Goal: Information Seeking & Learning: Learn about a topic

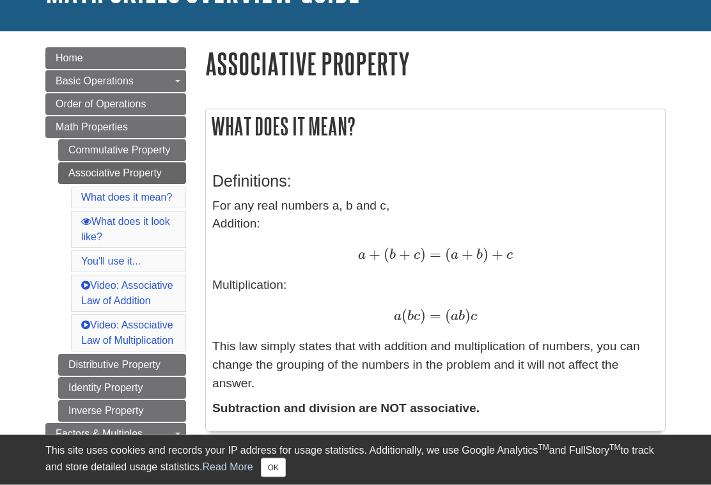
scroll to position [112, 0]
click at [118, 152] on link "Commutative Property" at bounding box center [122, 150] width 128 height 22
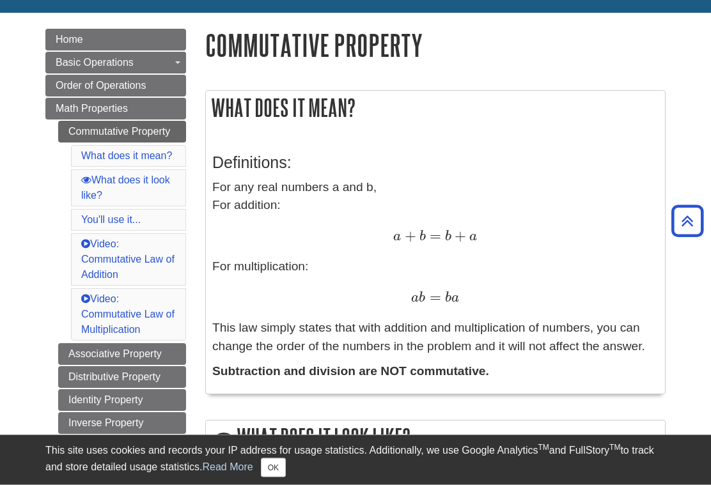
scroll to position [129, 0]
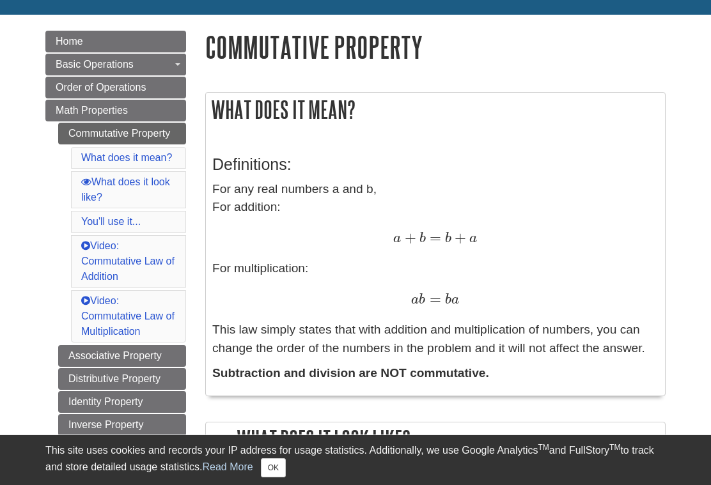
click at [126, 345] on link "Associative Property" at bounding box center [122, 356] width 128 height 22
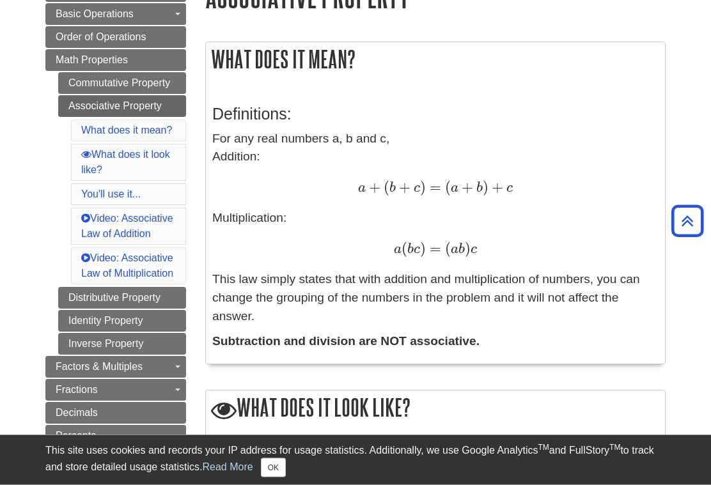
scroll to position [179, 0]
click at [104, 309] on link "Distributive Property" at bounding box center [122, 298] width 128 height 22
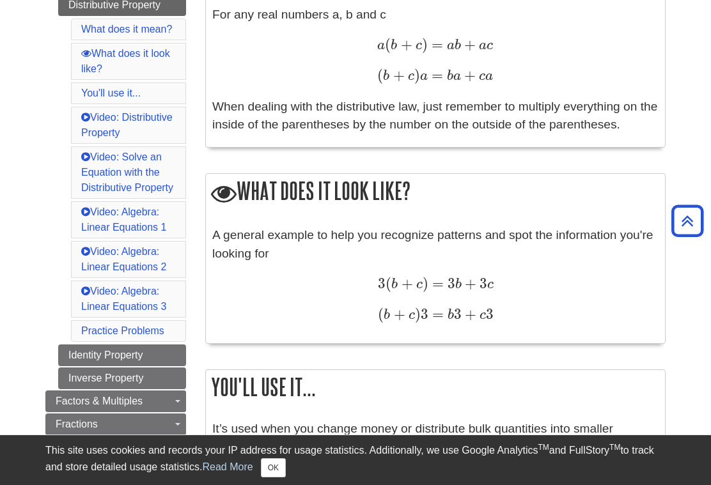
scroll to position [310, 0]
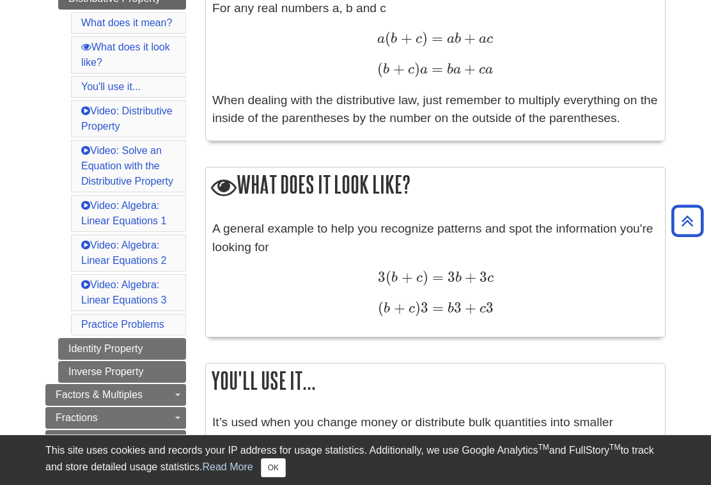
click at [99, 348] on link "Identity Property" at bounding box center [122, 349] width 128 height 22
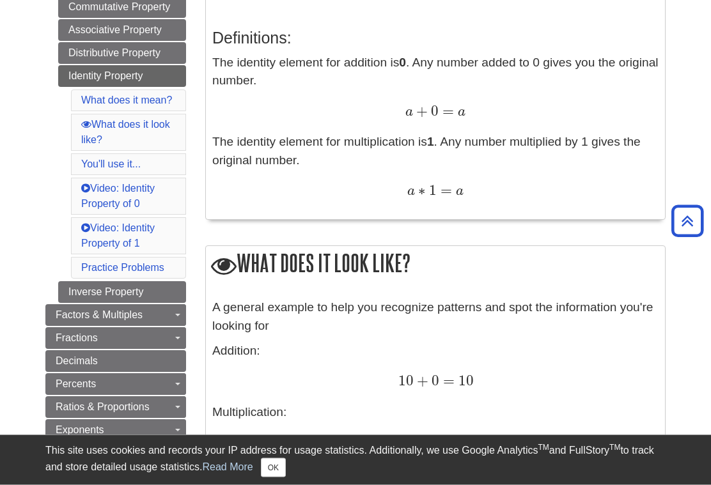
scroll to position [256, 0]
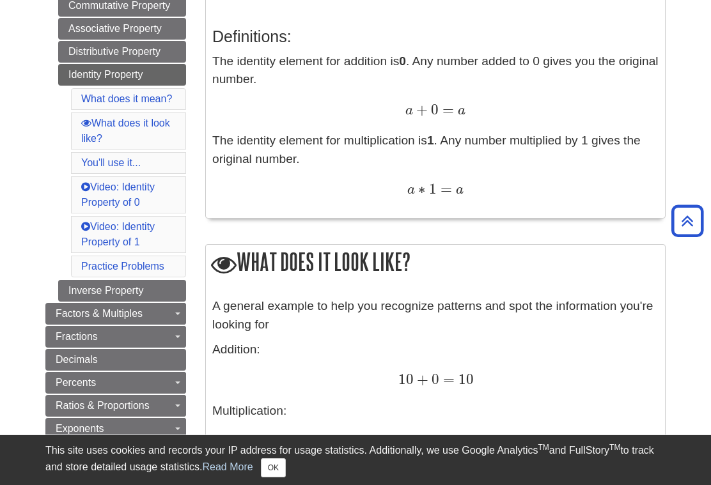
click at [97, 294] on link "Inverse Property" at bounding box center [122, 291] width 128 height 22
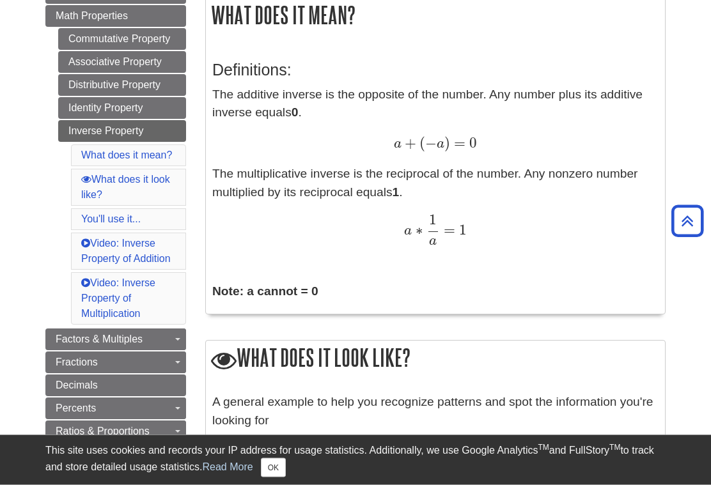
scroll to position [223, 0]
click at [100, 338] on span "Factors & Multiples" at bounding box center [99, 339] width 87 height 11
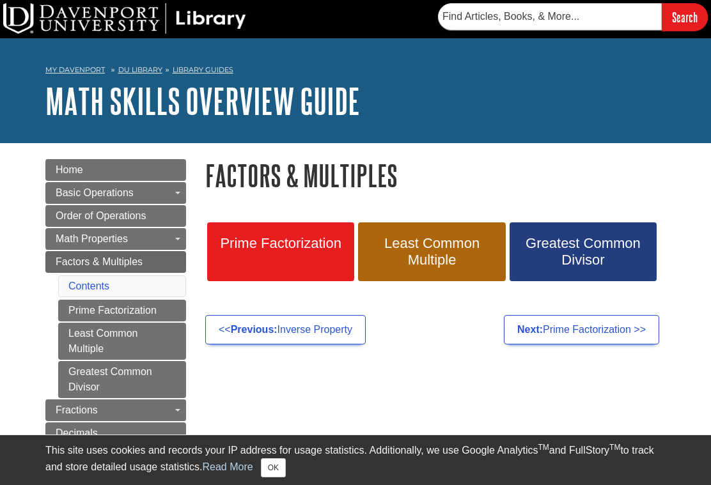
click at [86, 213] on span "Order of Operations" at bounding box center [101, 215] width 90 height 11
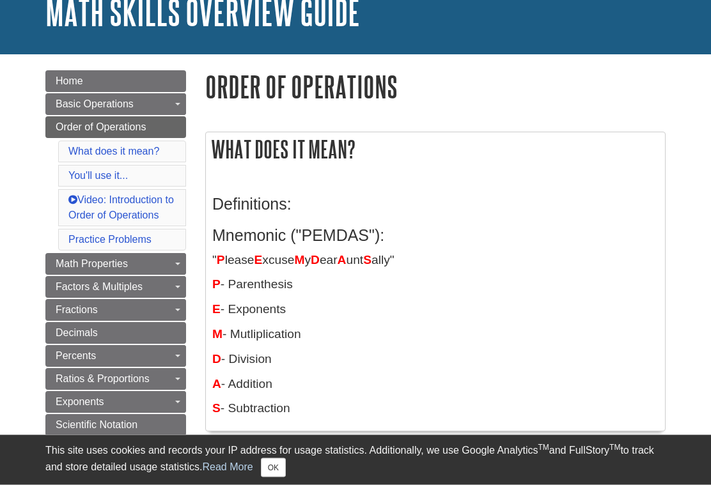
scroll to position [89, 0]
click at [117, 262] on span "Math Properties" at bounding box center [92, 263] width 72 height 11
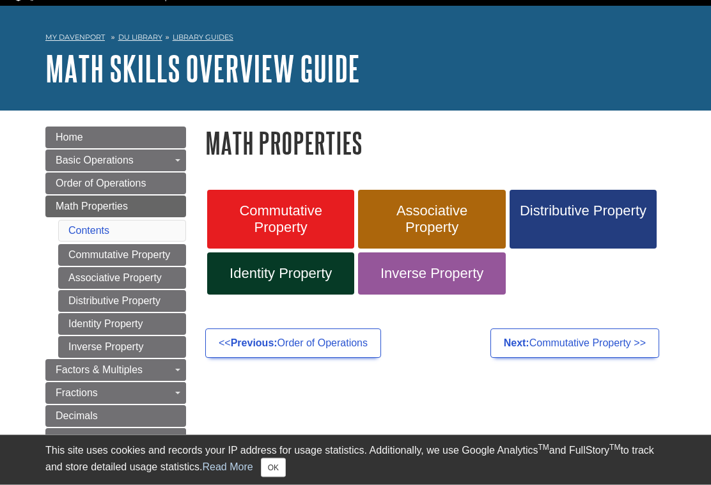
scroll to position [33, 0]
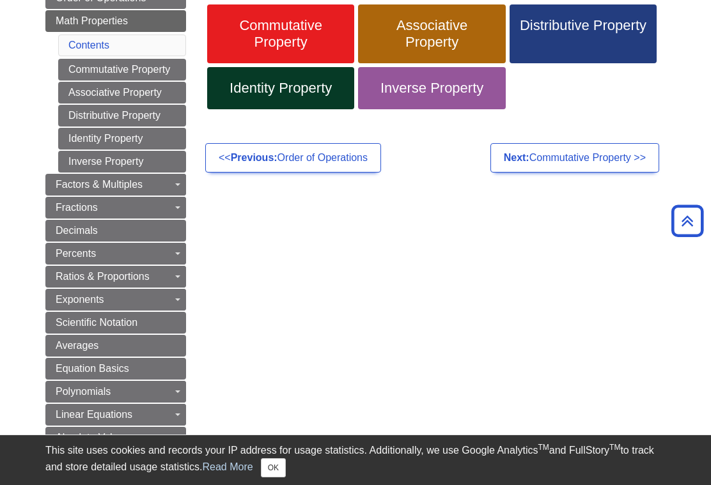
scroll to position [206, 0]
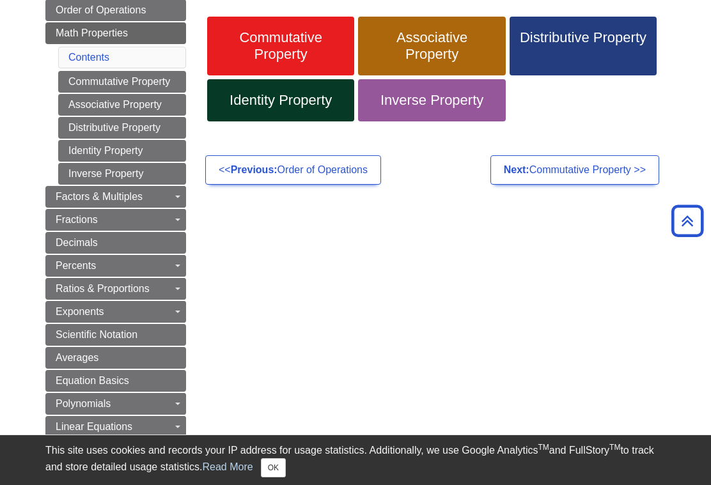
click at [0, 0] on link "Prime Factorization" at bounding box center [0, 0] width 0 height 0
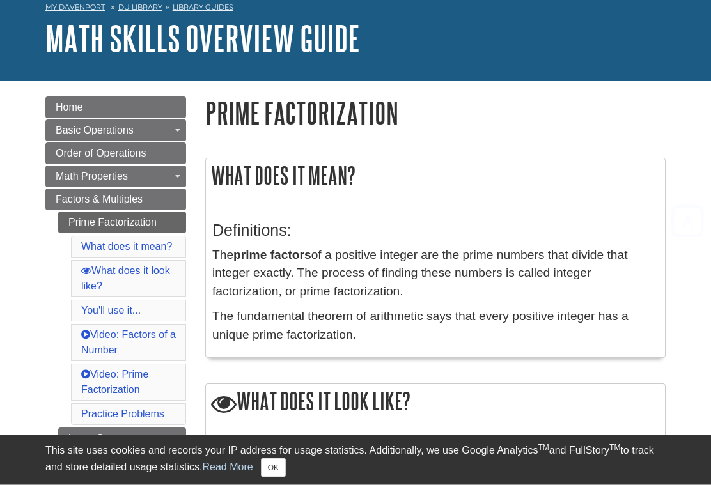
scroll to position [62, 0]
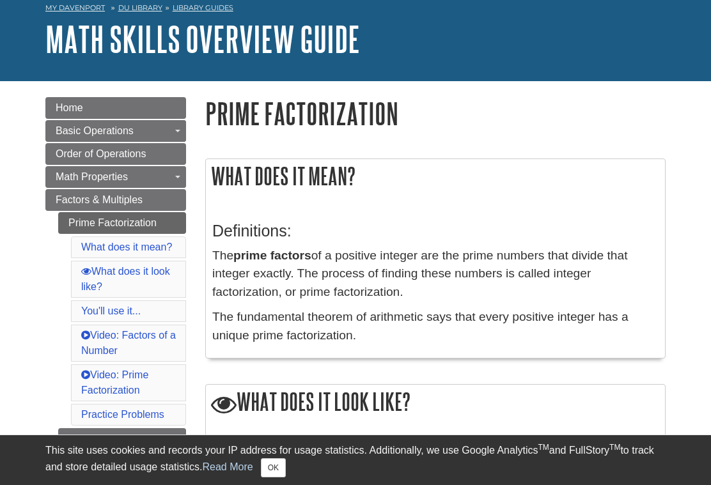
click at [0, 0] on link "Distributive Property" at bounding box center [0, 0] width 0 height 0
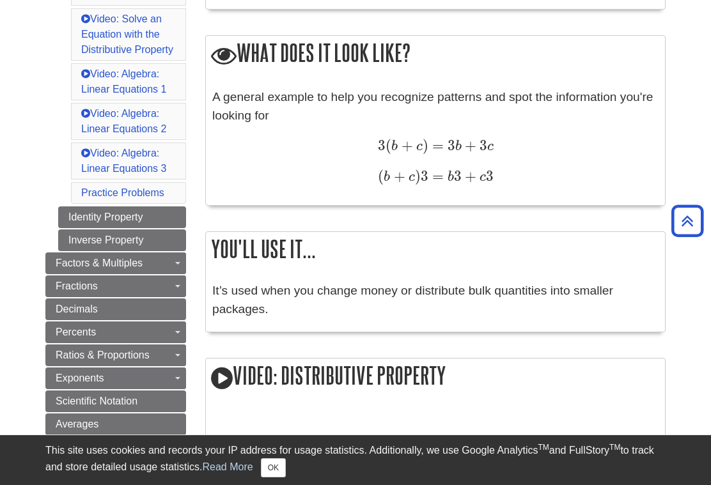
scroll to position [454, 0]
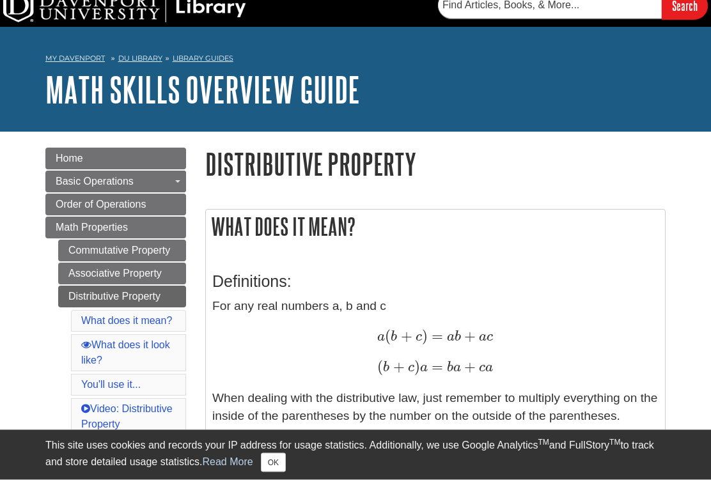
scroll to position [12, 0]
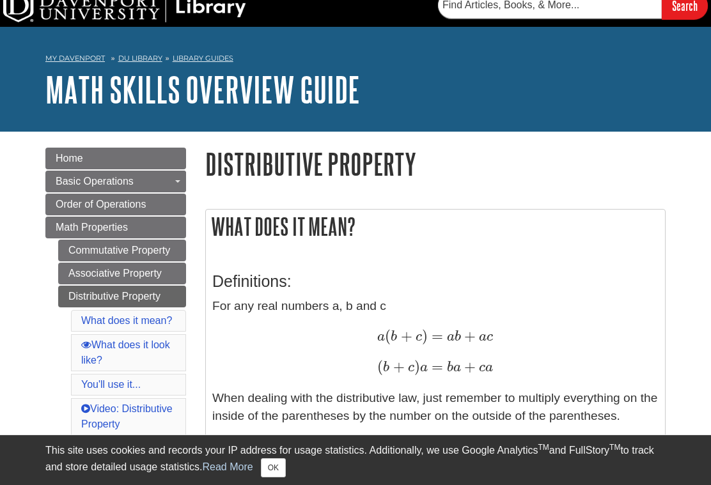
click at [102, 250] on link "Commutative Property" at bounding box center [122, 251] width 128 height 22
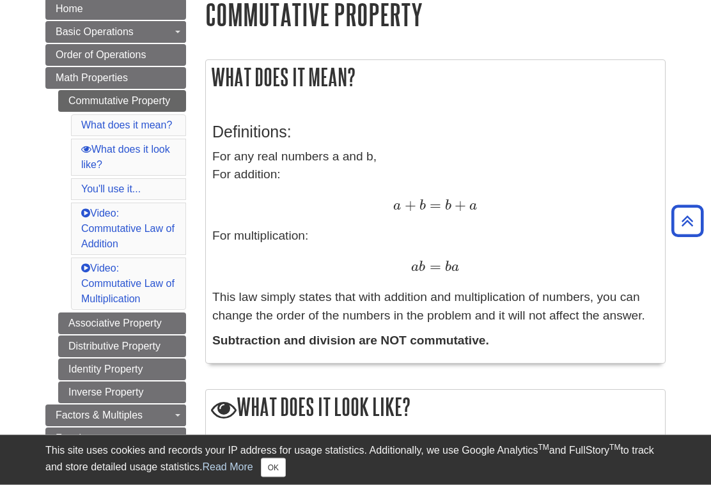
scroll to position [161, 0]
click at [104, 313] on link "Associative Property" at bounding box center [122, 324] width 128 height 22
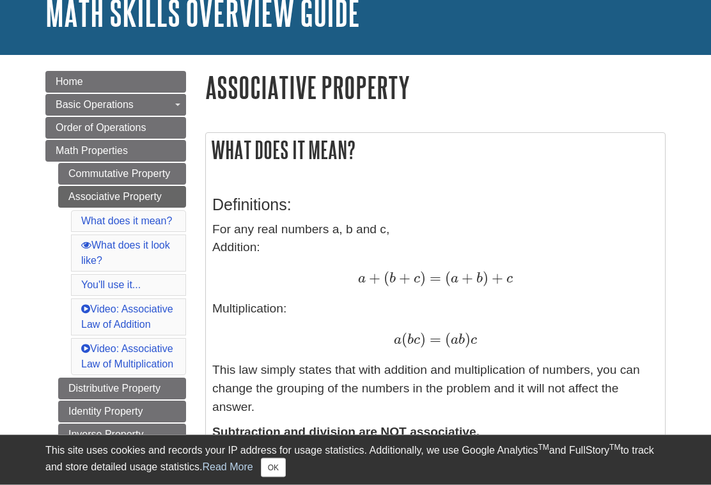
scroll to position [90, 0]
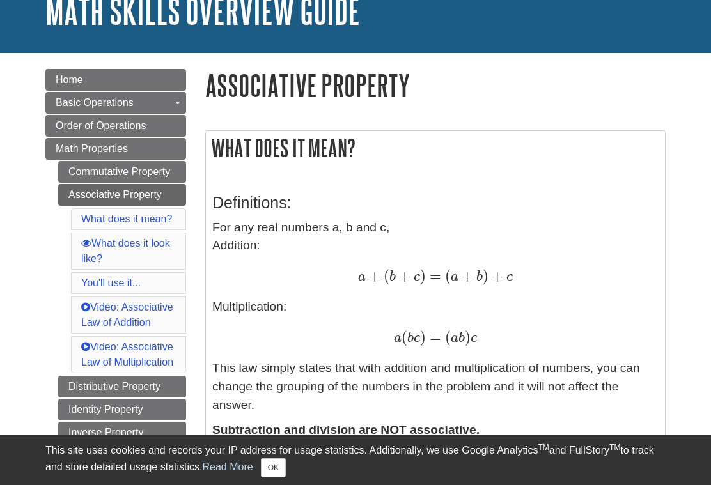
click at [96, 398] on link "Distributive Property" at bounding box center [122, 387] width 128 height 22
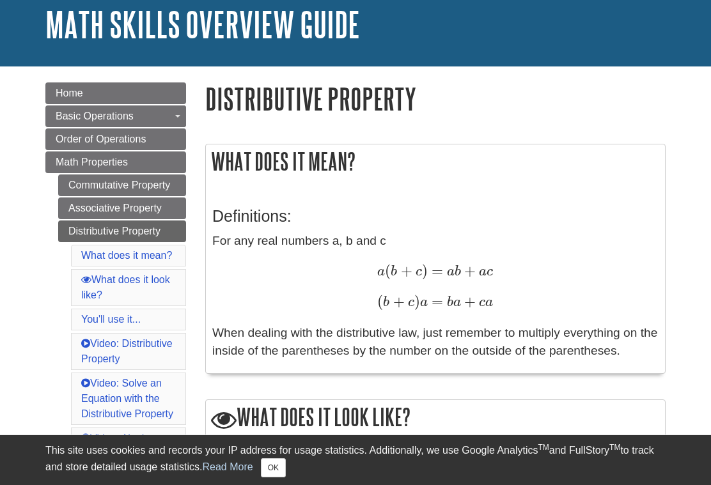
scroll to position [113, 0]
